Goal: Information Seeking & Learning: Learn about a topic

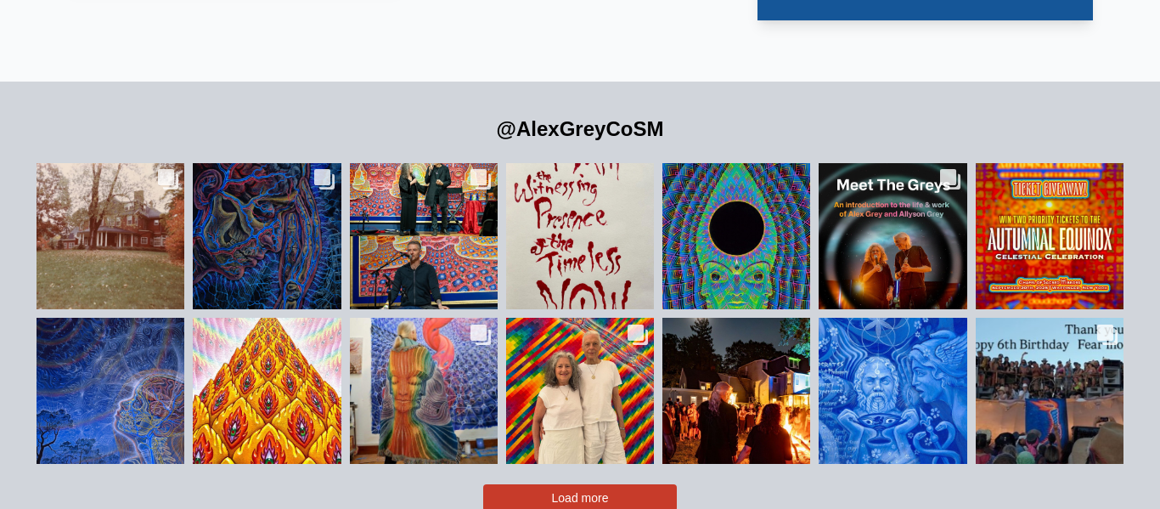
scroll to position [3445, 0]
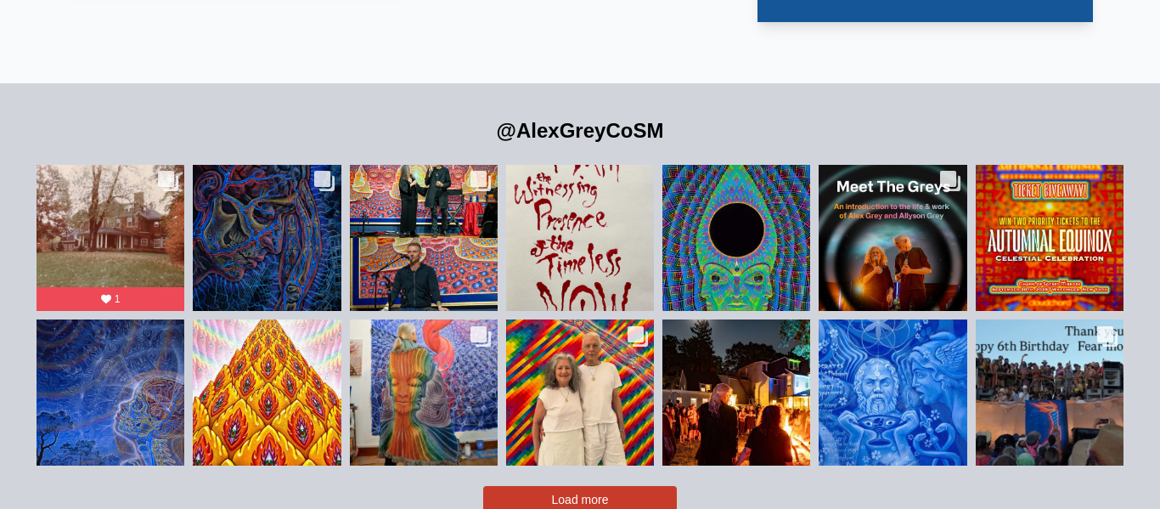
click at [609, 486] on button "Load more" at bounding box center [580, 499] width 194 height 27
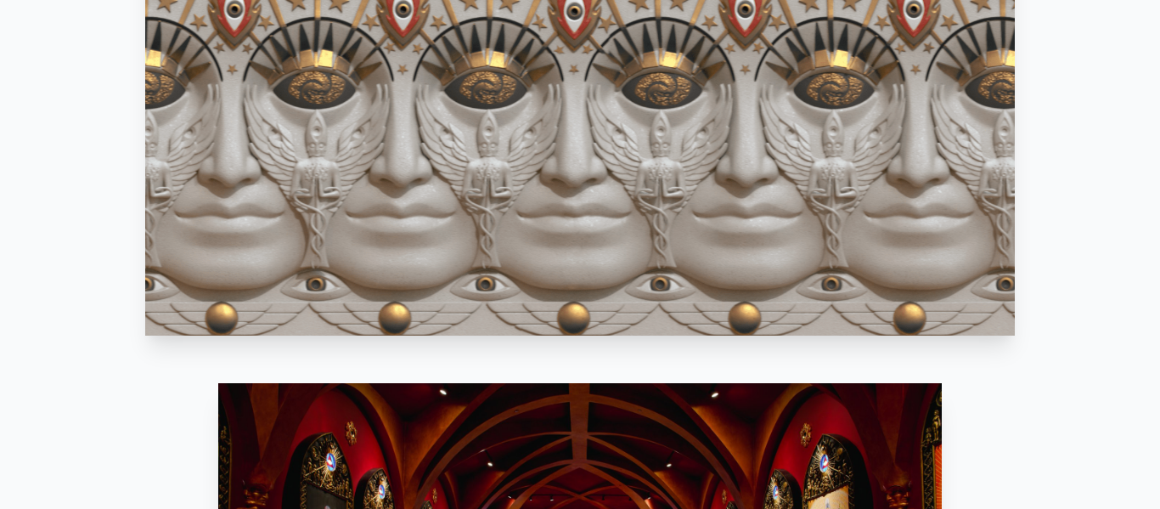
scroll to position [0, 0]
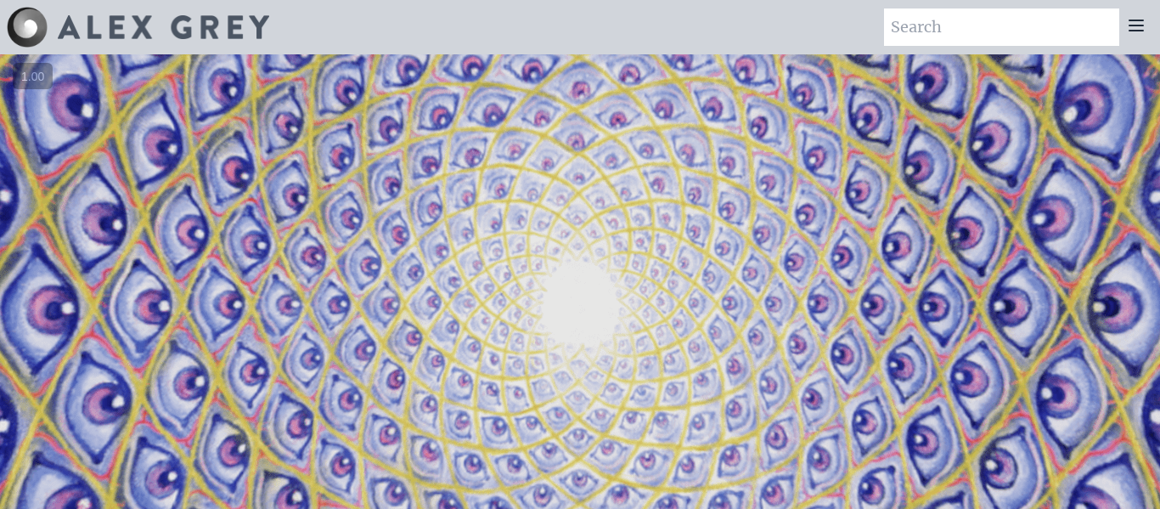
click at [1136, 21] on icon at bounding box center [1136, 25] width 20 height 20
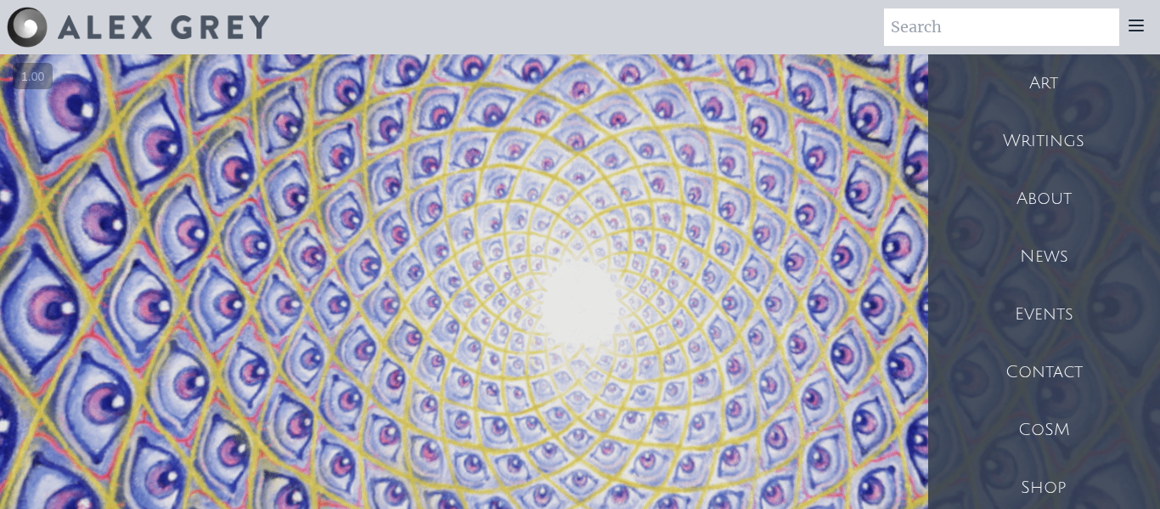
click at [1046, 416] on div "CoSM" at bounding box center [1044, 430] width 232 height 58
click at [1040, 93] on div "Art" at bounding box center [1044, 83] width 232 height 58
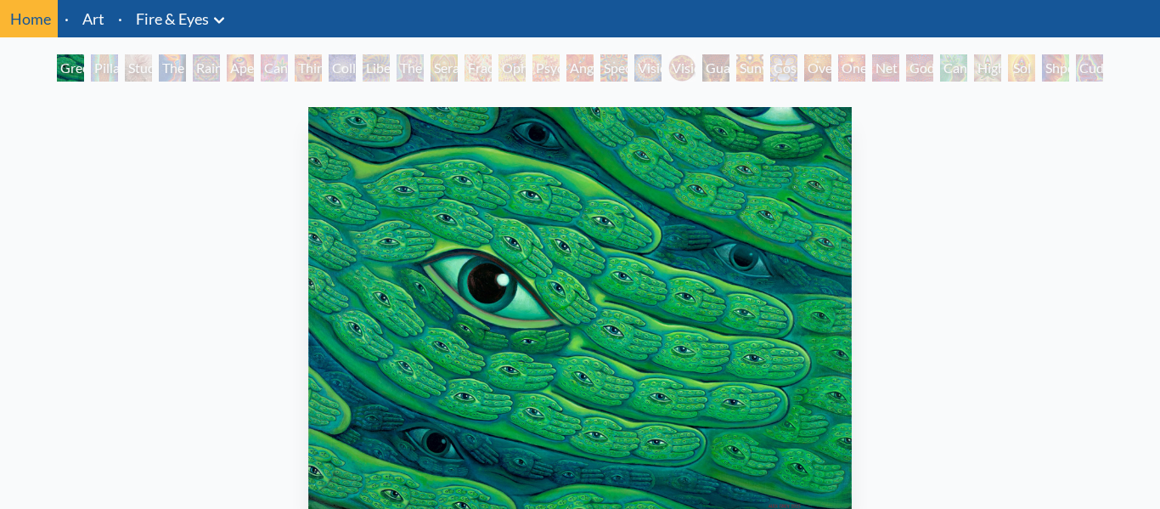
scroll to position [127, 0]
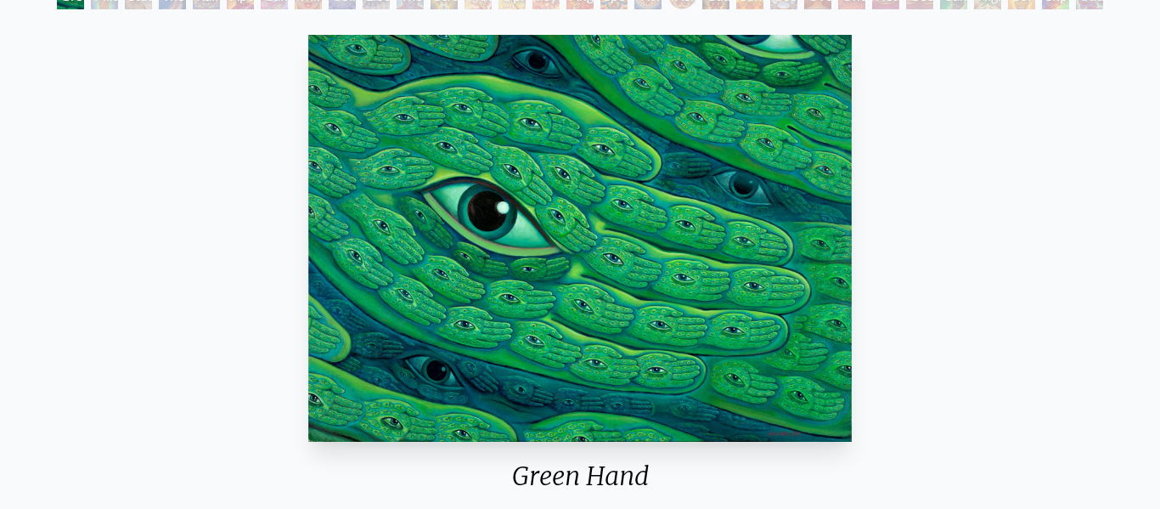
click at [741, 227] on img "1 / 31" at bounding box center [580, 238] width 544 height 407
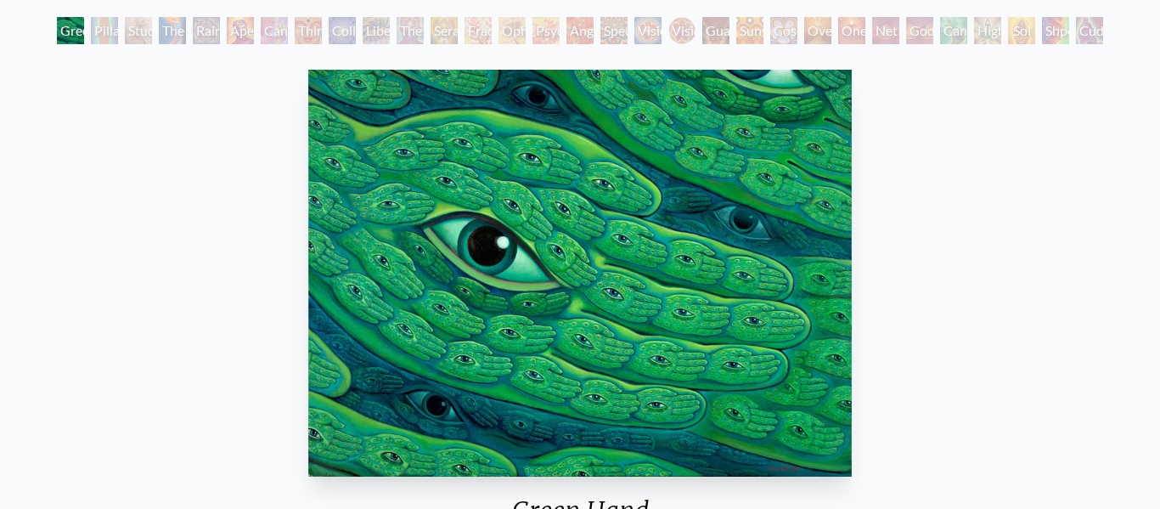
scroll to position [88, 0]
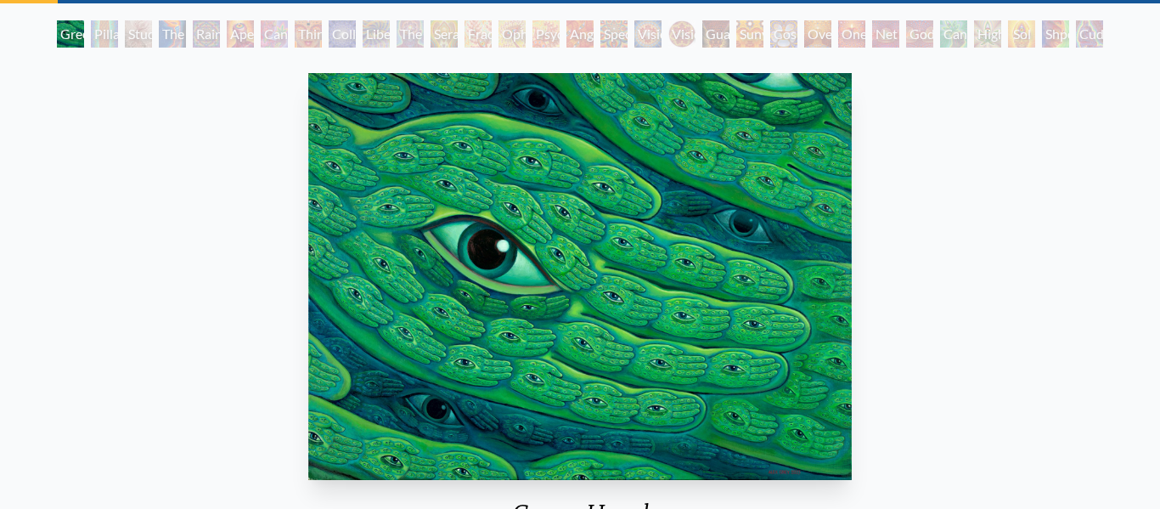
click at [111, 37] on div "Pillar of Awareness" at bounding box center [104, 33] width 27 height 27
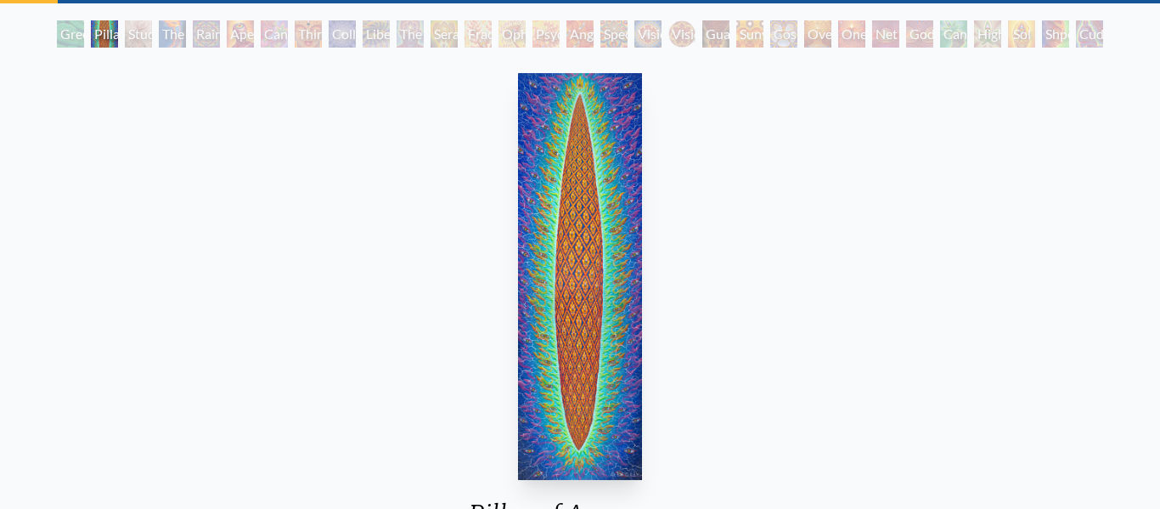
click at [183, 37] on div "The Torch" at bounding box center [172, 33] width 27 height 27
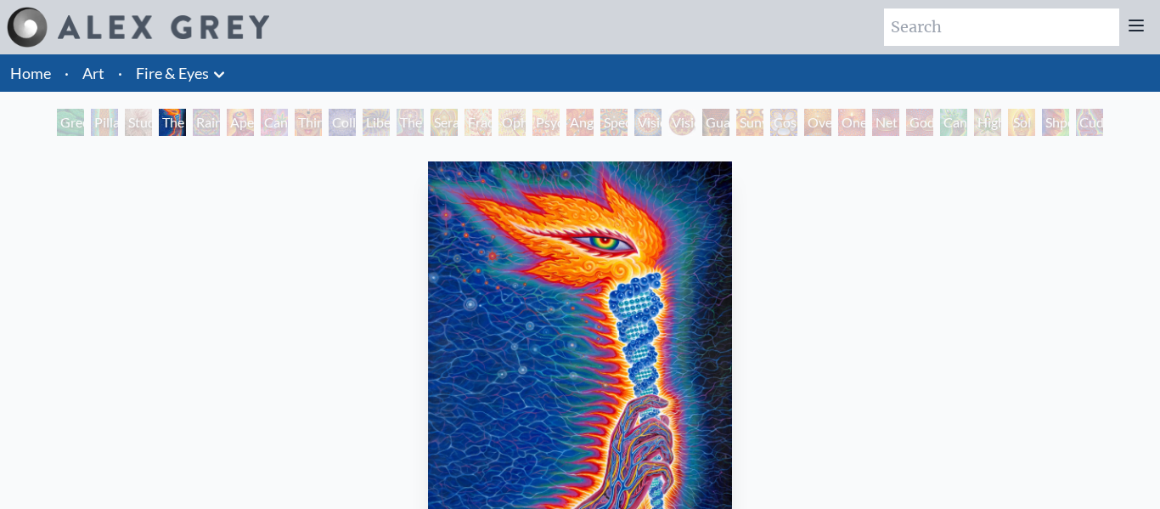
click at [204, 123] on div "Rainbow Eye Ripple" at bounding box center [206, 122] width 27 height 27
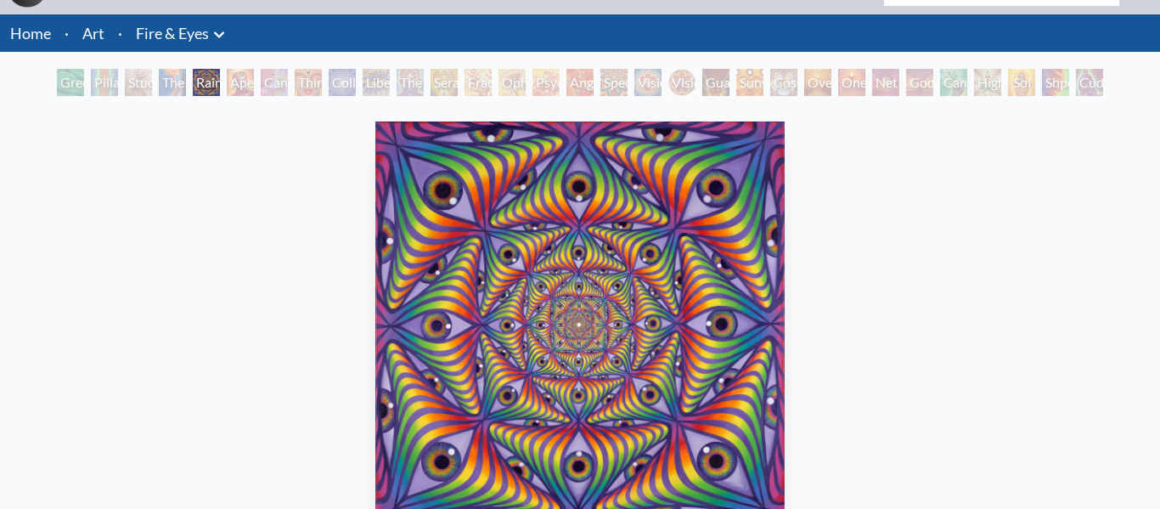
scroll to position [41, 0]
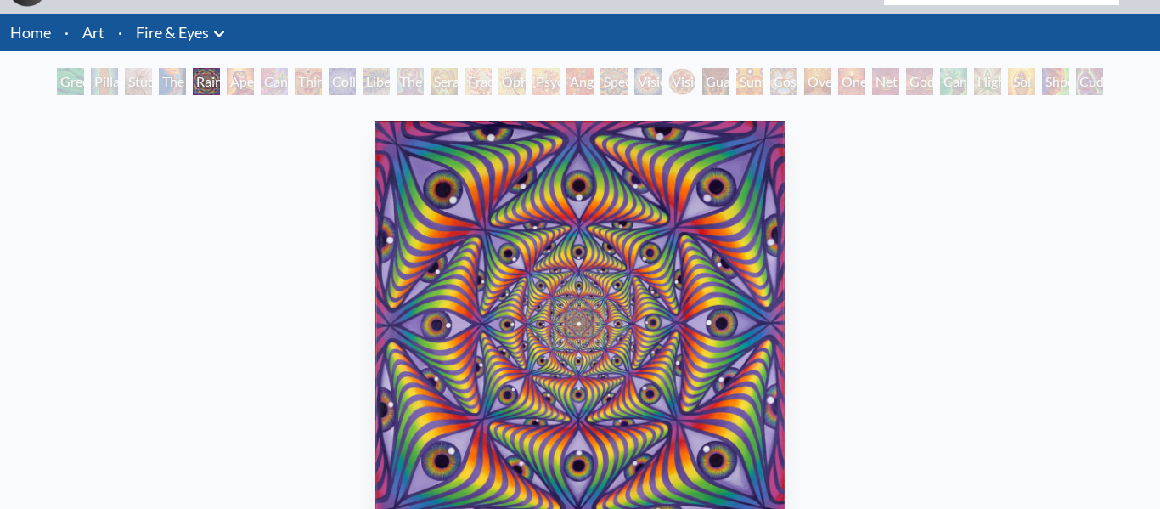
click at [238, 77] on div "Aperture" at bounding box center [240, 81] width 27 height 27
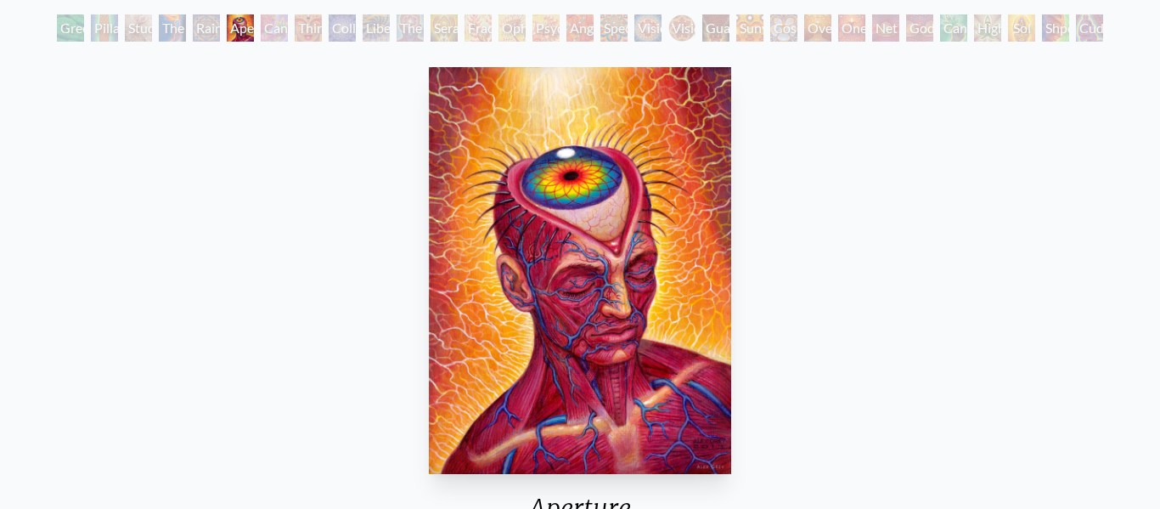
scroll to position [96, 0]
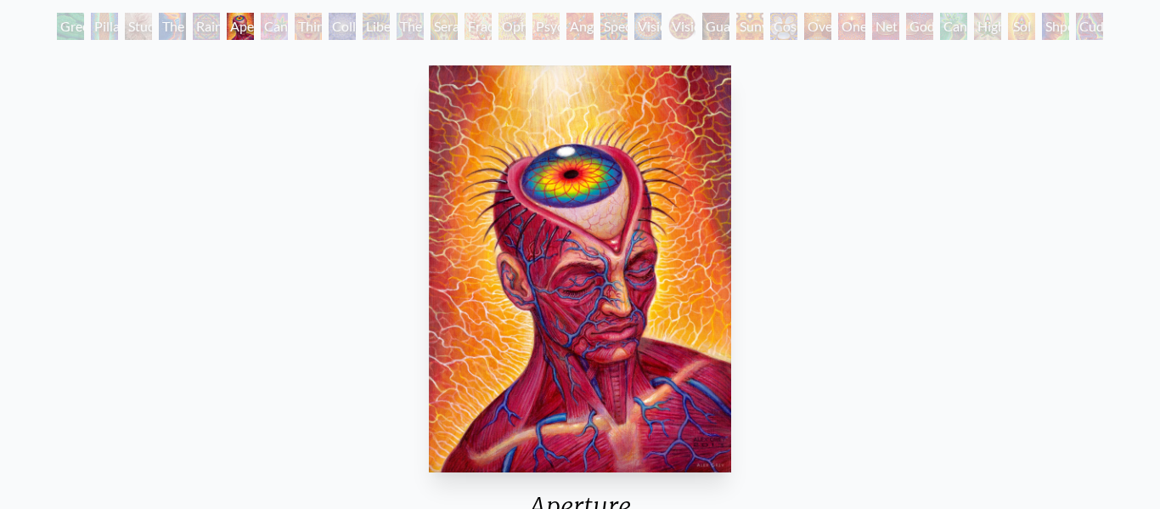
click at [276, 31] on div "Cannabis Sutra" at bounding box center [274, 26] width 27 height 27
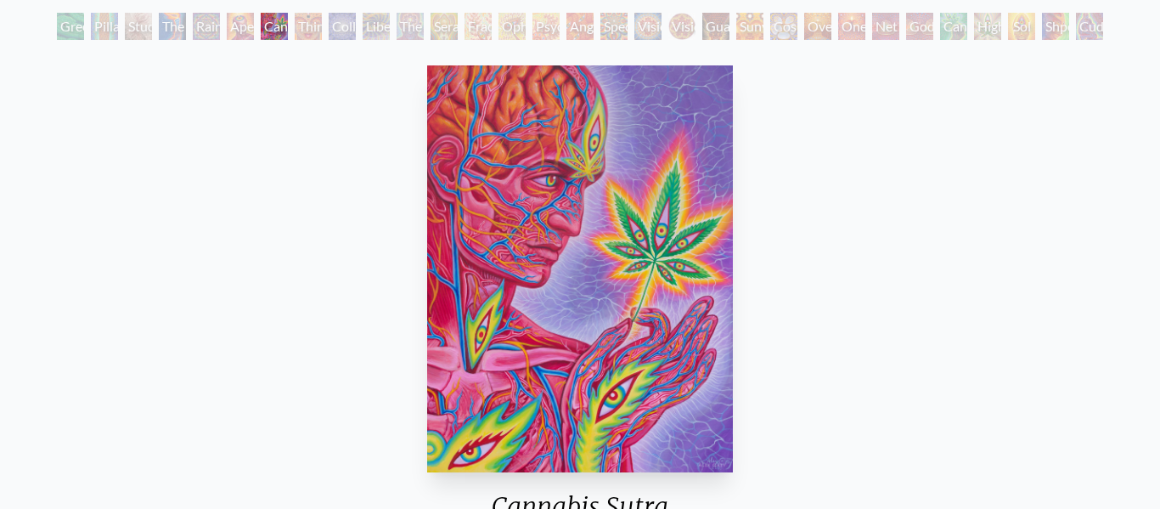
click at [336, 31] on div "Collective Vision" at bounding box center [342, 26] width 27 height 27
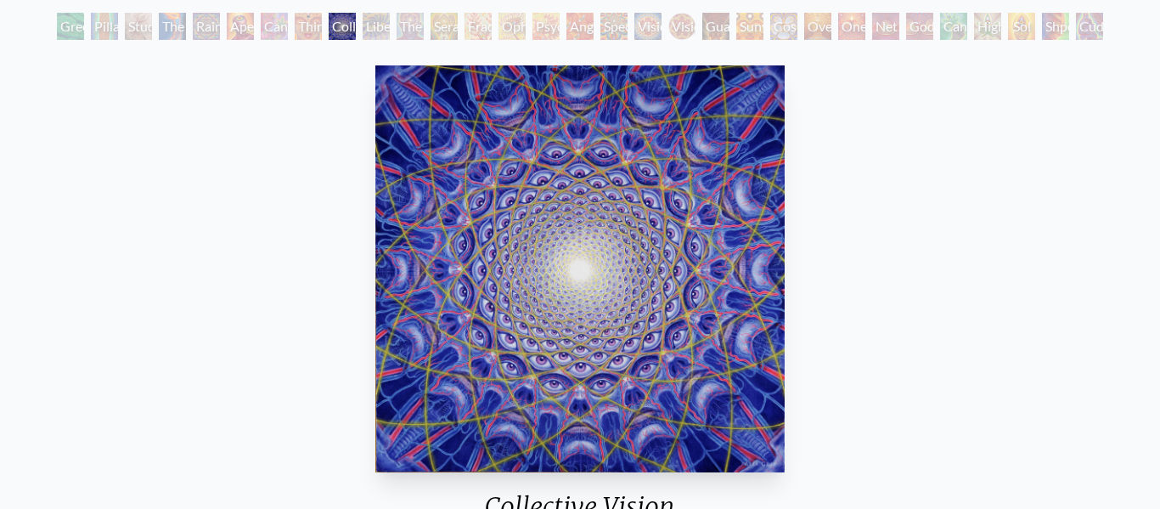
click at [408, 28] on div "The Seer" at bounding box center [410, 26] width 27 height 27
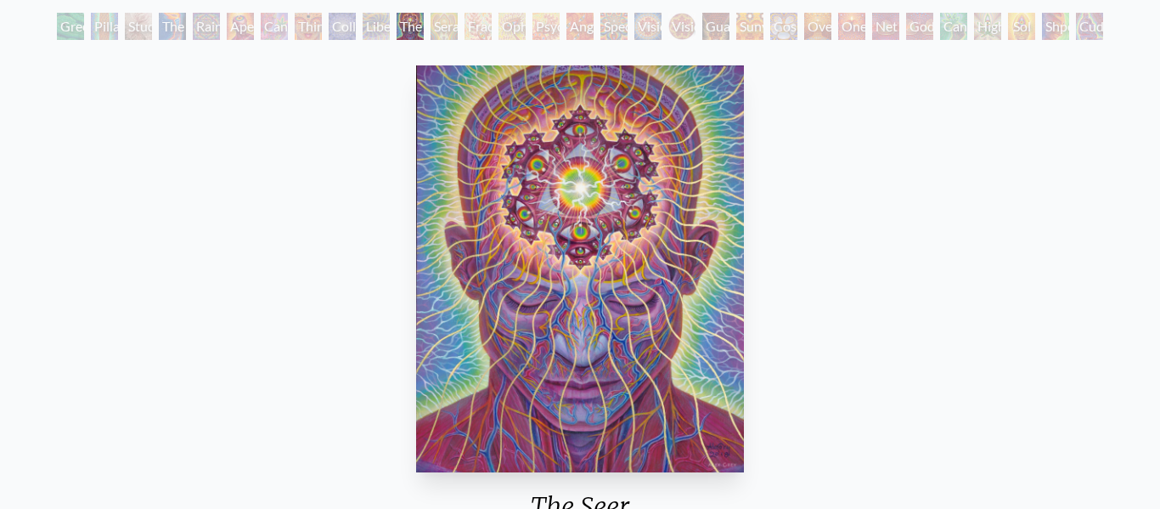
click at [453, 27] on div "Seraphic Transport Docking on the Third Eye" at bounding box center [444, 26] width 27 height 27
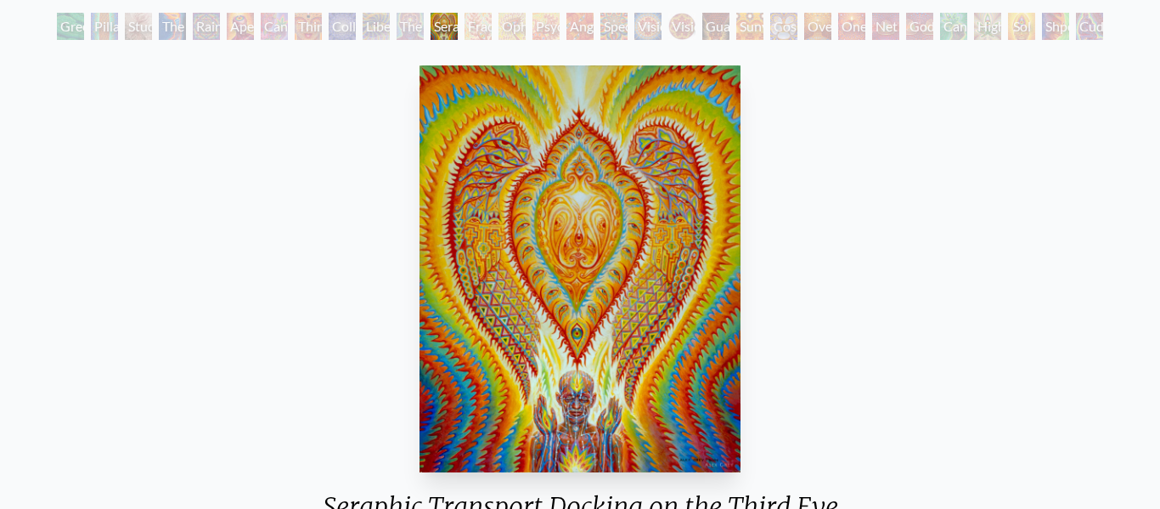
click at [682, 26] on div "Vision [PERSON_NAME]" at bounding box center [681, 26] width 27 height 27
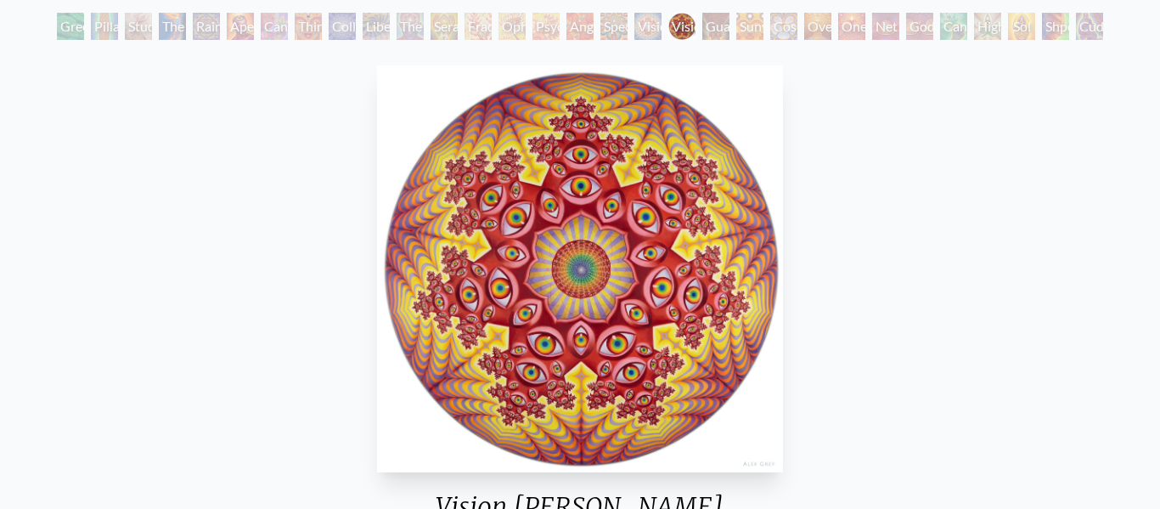
click at [780, 30] on div "Cosmic Elf" at bounding box center [783, 26] width 27 height 27
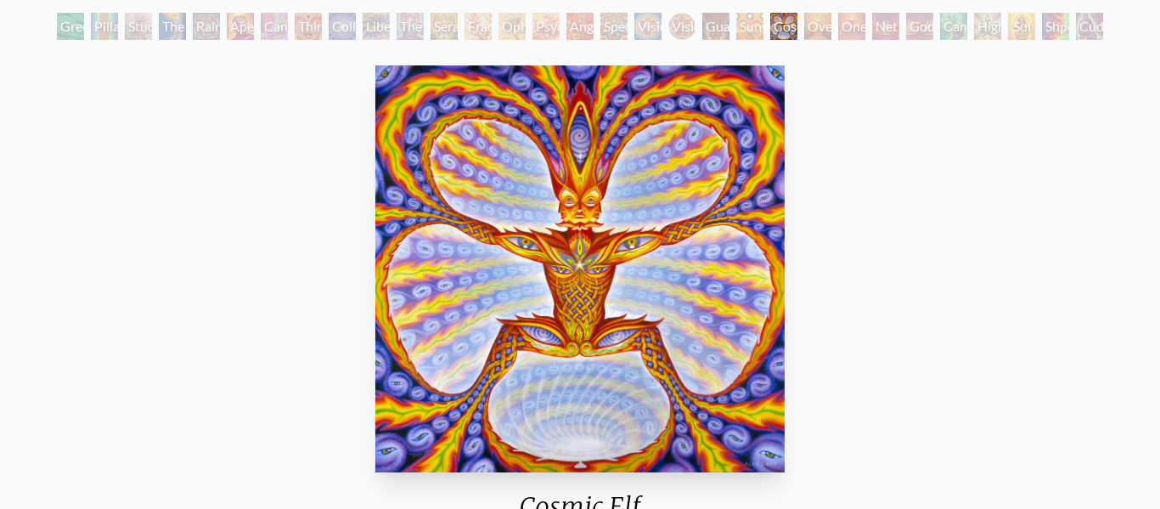
click at [830, 34] on div "Oversoul" at bounding box center [817, 26] width 27 height 27
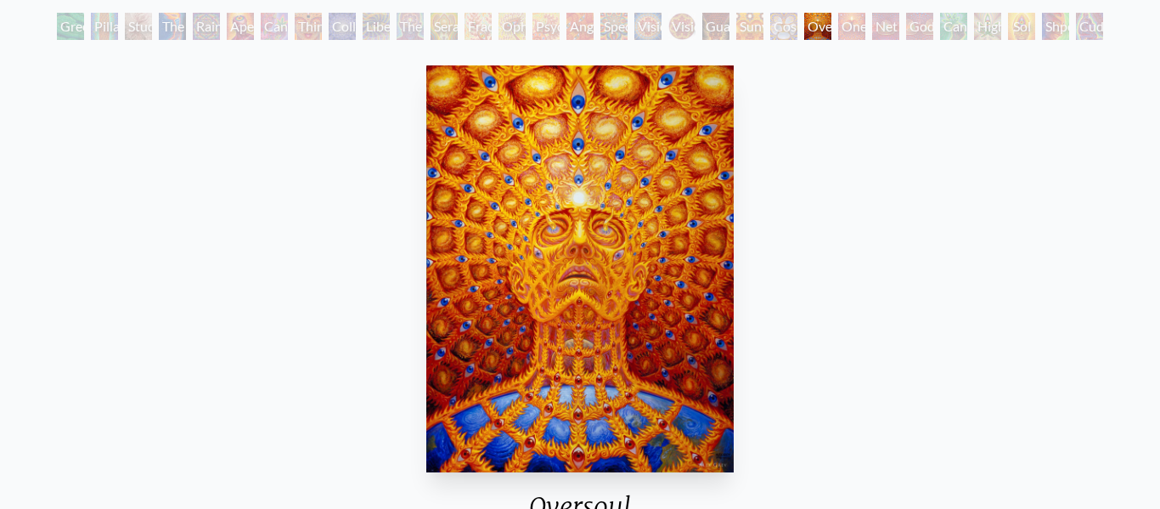
click at [865, 30] on div "One" at bounding box center [851, 26] width 27 height 27
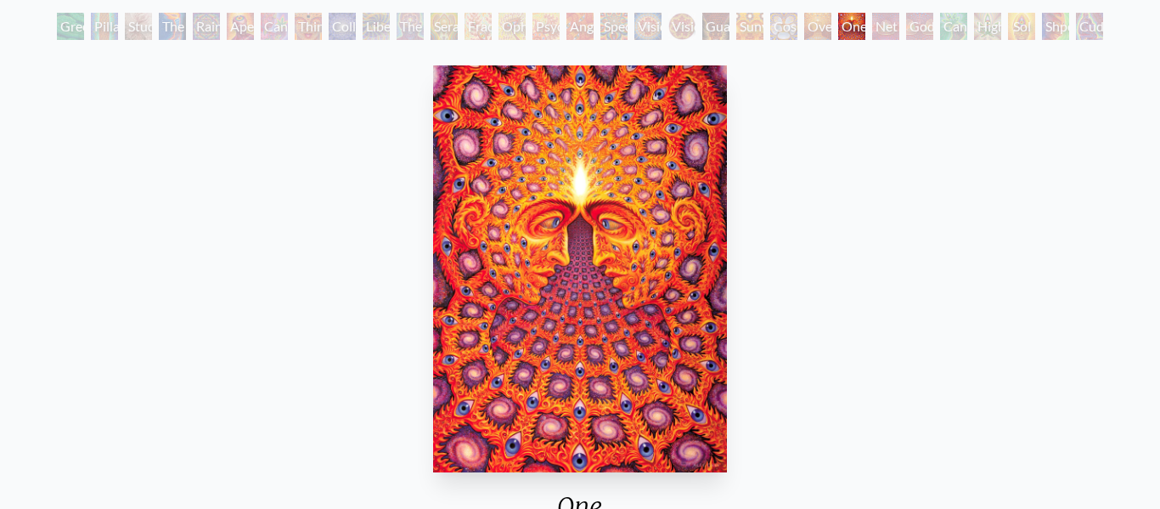
click at [892, 29] on div "Net of Being" at bounding box center [885, 26] width 27 height 27
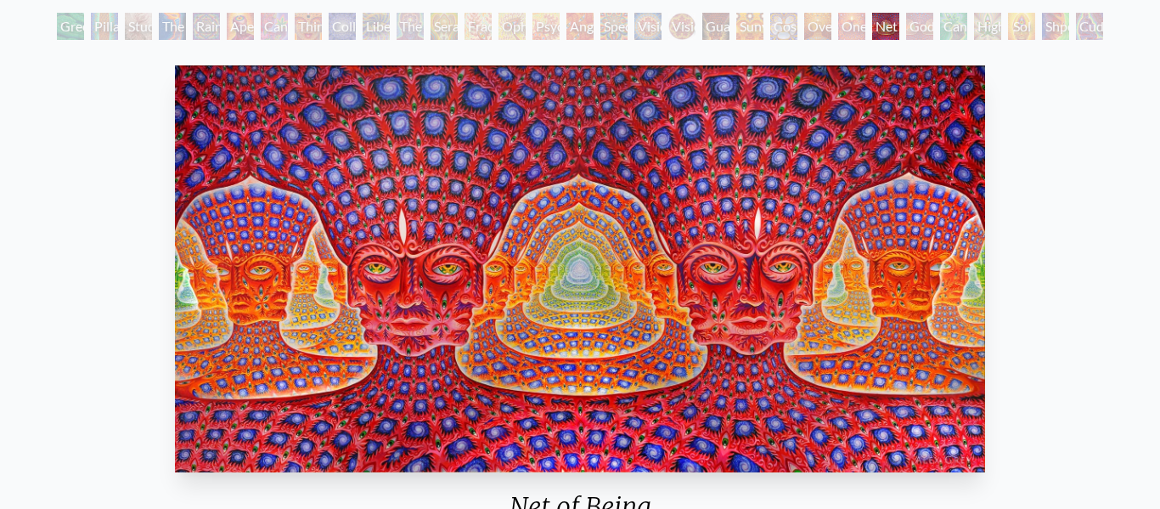
click at [944, 29] on div "Cannafist" at bounding box center [953, 26] width 27 height 27
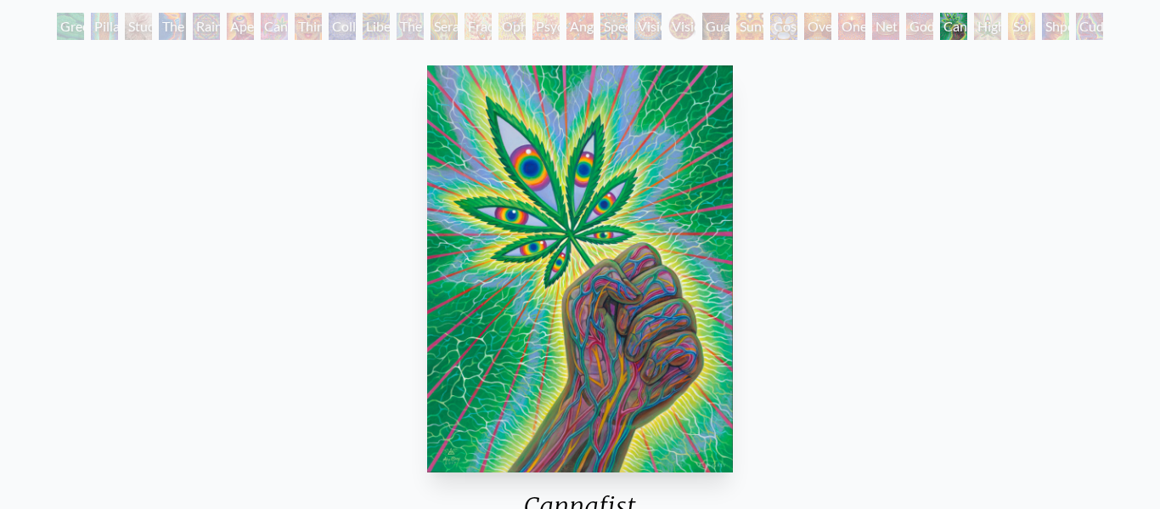
click at [1001, 28] on div "Higher Vision" at bounding box center [987, 26] width 27 height 27
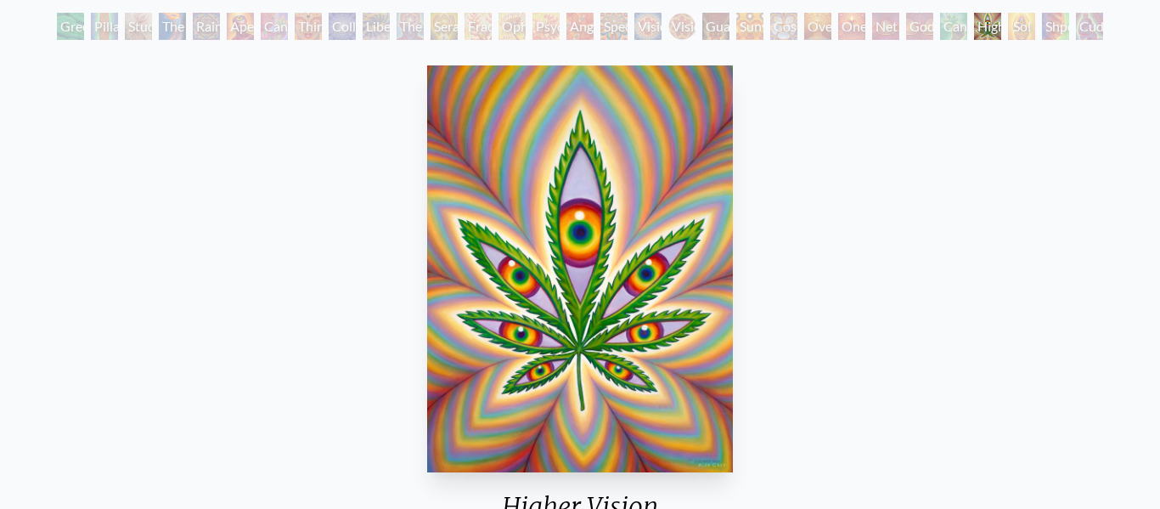
click at [1045, 31] on div "Shpongled" at bounding box center [1055, 26] width 27 height 27
